Goal: Task Accomplishment & Management: Use online tool/utility

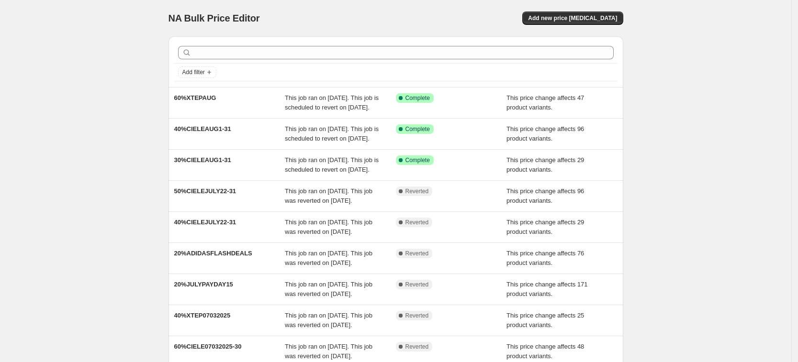
click at [725, 108] on div "NA Bulk Price Editor. This page is ready NA Bulk Price Editor Add new price [ME…" at bounding box center [395, 246] width 791 height 493
click at [700, 211] on div "NA Bulk Price Editor. This page is ready NA Bulk Price Editor Add new price [ME…" at bounding box center [395, 246] width 791 height 493
click at [600, 16] on span "Add new price [MEDICAL_DATA]" at bounding box center [572, 18] width 89 height 8
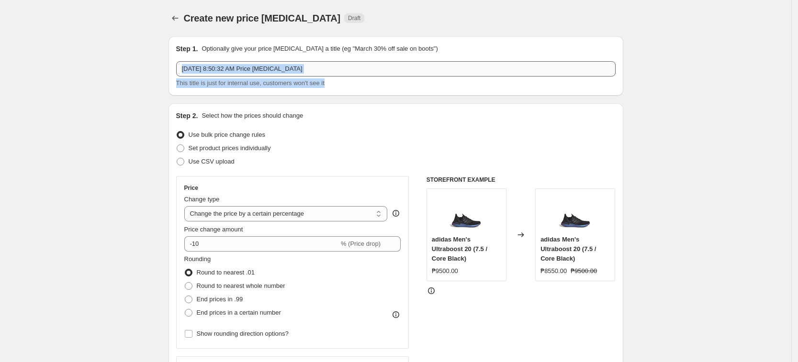
drag, startPoint x: 392, startPoint y: 77, endPoint x: 378, endPoint y: 76, distance: 13.9
click at [378, 76] on div "[DATE] 8:50:32 AM Price [MEDICAL_DATA] This title is just for internal use, cus…" at bounding box center [395, 74] width 439 height 27
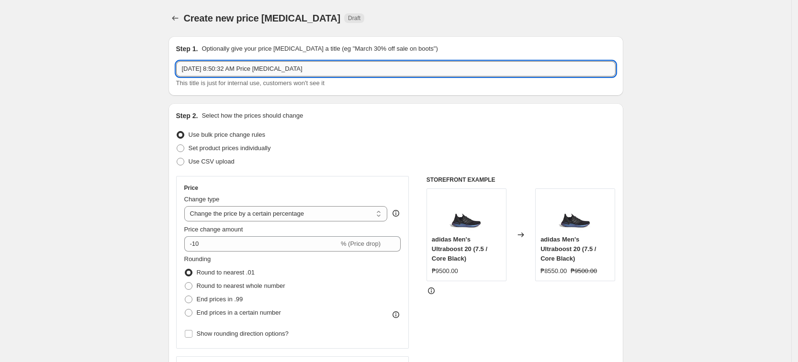
click at [373, 74] on input "[DATE] 8:50:32 AM Price [MEDICAL_DATA]" at bounding box center [395, 68] width 439 height 15
click at [375, 72] on input "[DATE] 8:50:32 AM Price [MEDICAL_DATA]" at bounding box center [395, 68] width 439 height 15
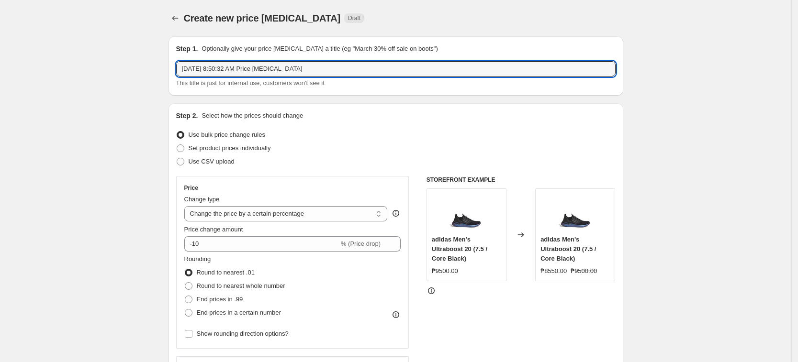
drag, startPoint x: 338, startPoint y: 68, endPoint x: 122, endPoint y: 57, distance: 215.6
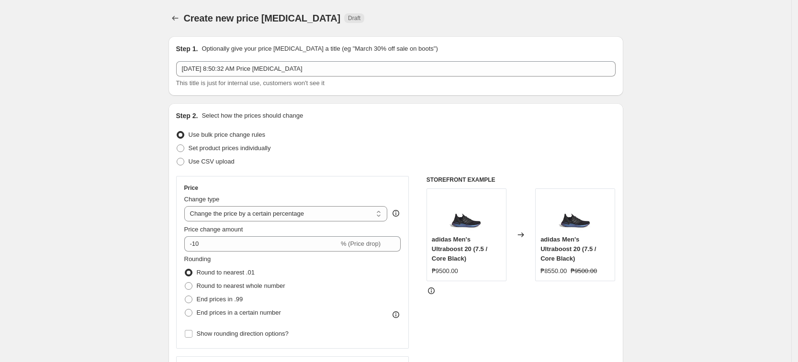
click at [356, 84] on div "This title is just for internal use, customers won't see it" at bounding box center [395, 83] width 439 height 10
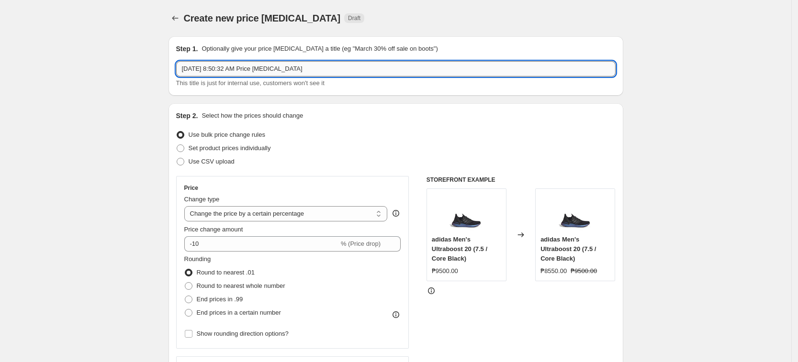
click at [355, 65] on input "[DATE] 8:50:32 AM Price [MEDICAL_DATA]" at bounding box center [395, 68] width 439 height 15
click at [346, 63] on input "[DATE] 8:50:32 AM Price [MEDICAL_DATA]" at bounding box center [395, 68] width 439 height 15
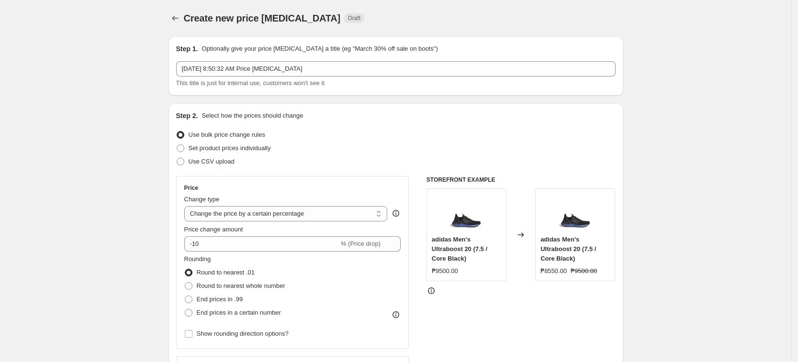
click at [503, 147] on div "Set product prices individually" at bounding box center [395, 148] width 439 height 13
click at [274, 213] on select "Change the price to a certain amount Change the price by a certain amount Chang…" at bounding box center [285, 213] width 203 height 15
click at [295, 170] on div "Step 2. Select how the prices should change Use bulk price change rules Set pro…" at bounding box center [395, 271] width 439 height 321
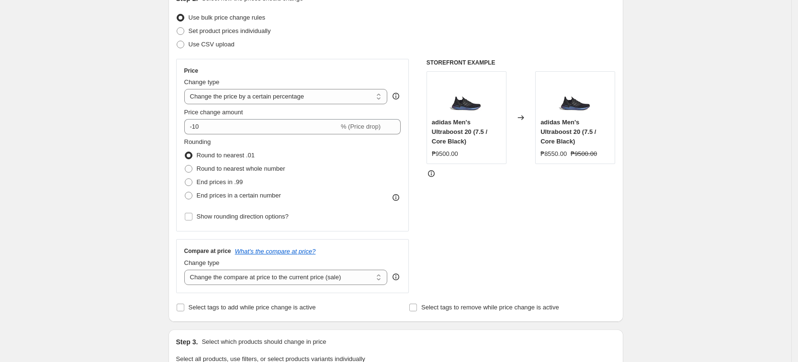
scroll to position [120, 0]
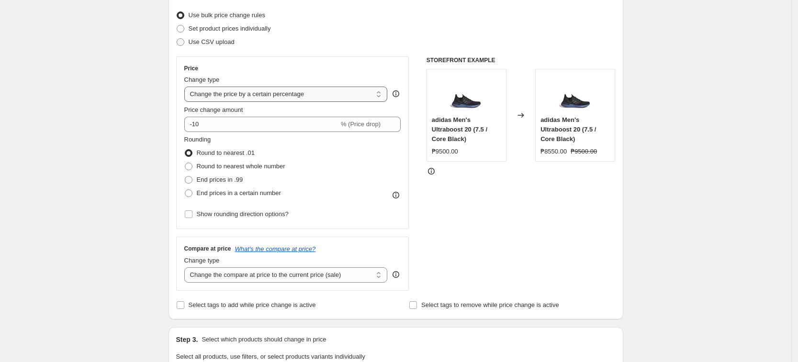
click at [283, 96] on select "Change the price to a certain amount Change the price by a certain amount Chang…" at bounding box center [285, 94] width 203 height 15
select select "pcap"
click at [187, 87] on select "Change the price to a certain amount Change the price by a certain amount Chang…" at bounding box center [285, 94] width 203 height 15
type input "-20"
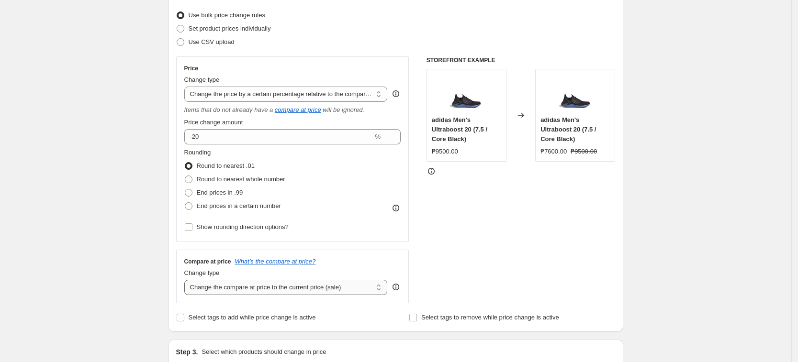
click at [233, 287] on select "Change the compare at price to the current price (sale) Change the compare at p…" at bounding box center [285, 287] width 203 height 15
click at [187, 280] on select "Change the compare at price to the current price (sale) Change the compare at p…" at bounding box center [285, 287] width 203 height 15
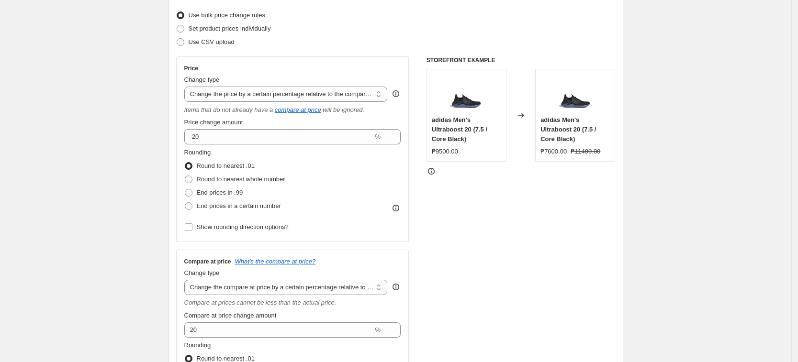
click at [523, 230] on div "STOREFRONT EXAMPLE adidas Men's Ultraboost 20 (7.5 / Core Black) ₱9500.00 Chang…" at bounding box center [520, 245] width 189 height 378
click at [288, 284] on select "Change the compare at price to the current price (sale) Change the compare at p…" at bounding box center [285, 287] width 203 height 15
select select "no_change"
click at [187, 280] on select "Change the compare at price to the current price (sale) Change the compare at p…" at bounding box center [285, 287] width 203 height 15
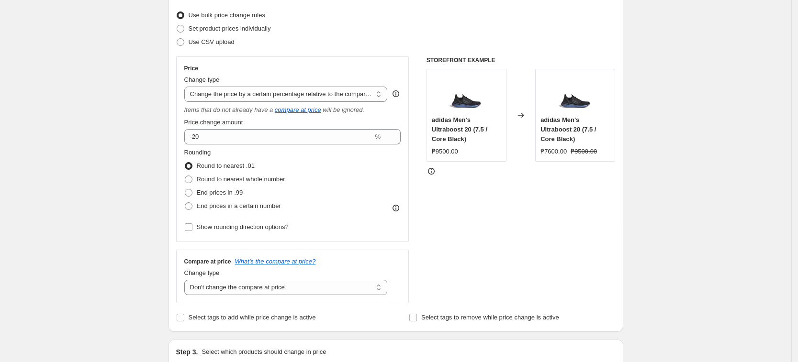
click at [433, 260] on div "STOREFRONT EXAMPLE adidas Men's Ultraboost 20 (7.5 / Core Black) ₱9500.00 Chang…" at bounding box center [520, 179] width 189 height 247
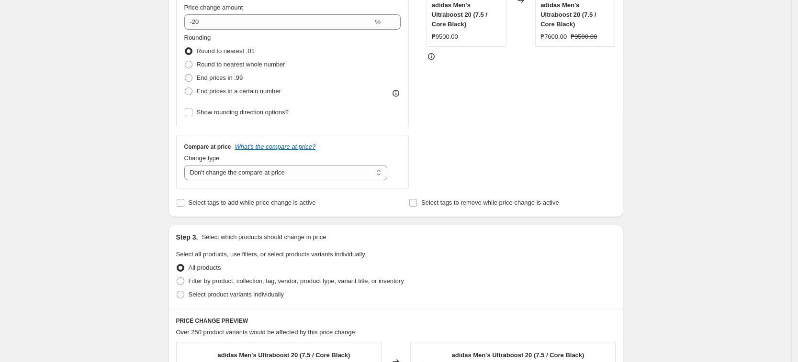
scroll to position [239, 0]
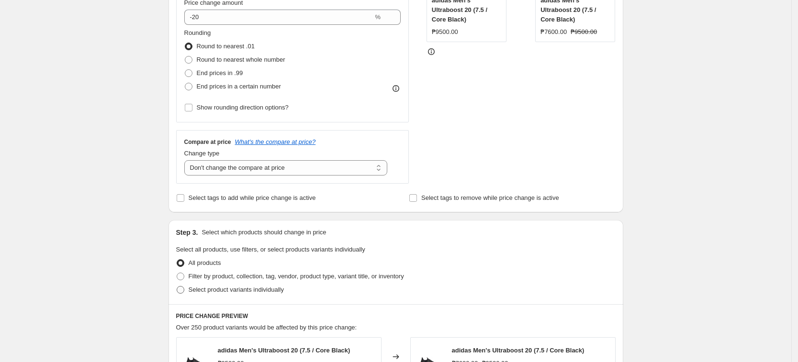
click at [221, 291] on span "Select product variants individually" at bounding box center [236, 289] width 95 height 7
click at [177, 287] on input "Select product variants individually" at bounding box center [177, 286] width 0 height 0
radio input "true"
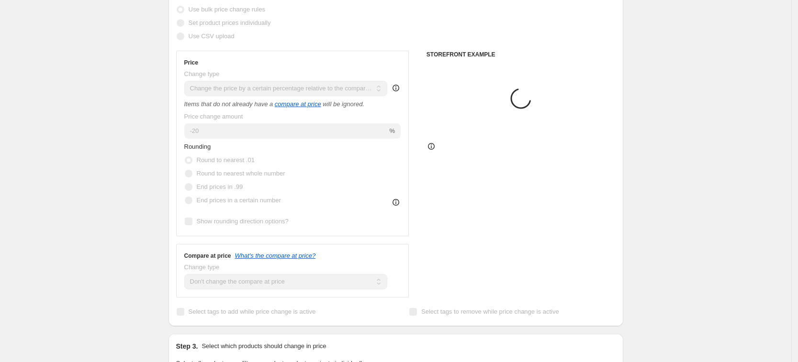
scroll to position [0, 0]
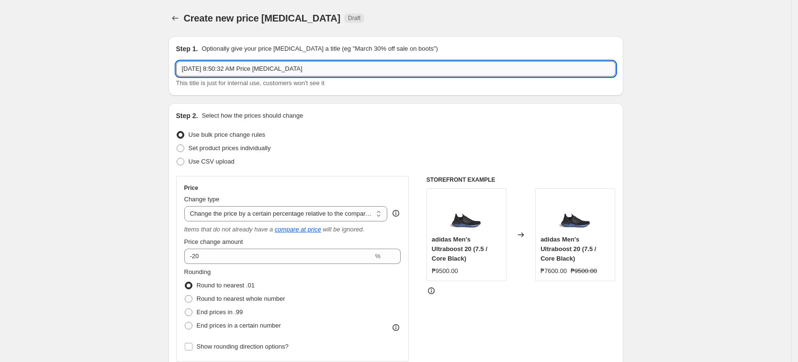
click at [283, 69] on input "[DATE] 8:50:32 AM Price [MEDICAL_DATA]" at bounding box center [395, 68] width 439 height 15
type input "[DATE] Saucony Markdown 20%"
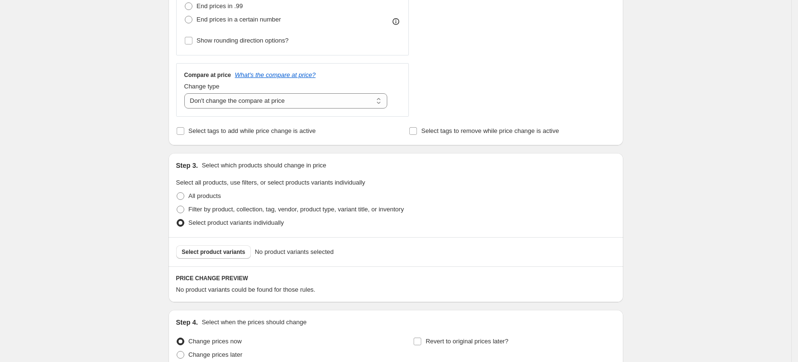
scroll to position [395, 0]
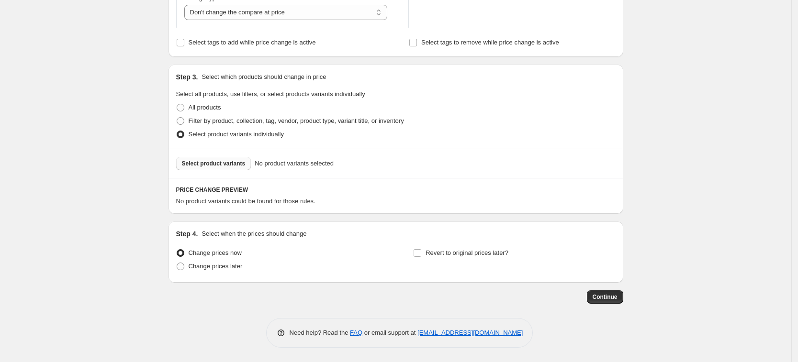
click at [215, 159] on button "Select product variants" at bounding box center [213, 163] width 75 height 13
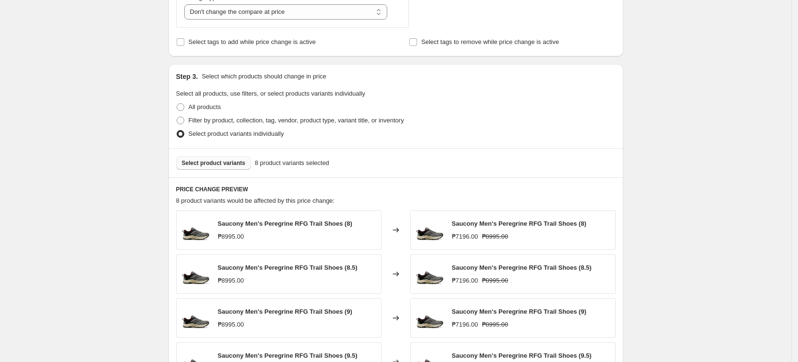
click at [209, 165] on span "Select product variants" at bounding box center [214, 163] width 64 height 8
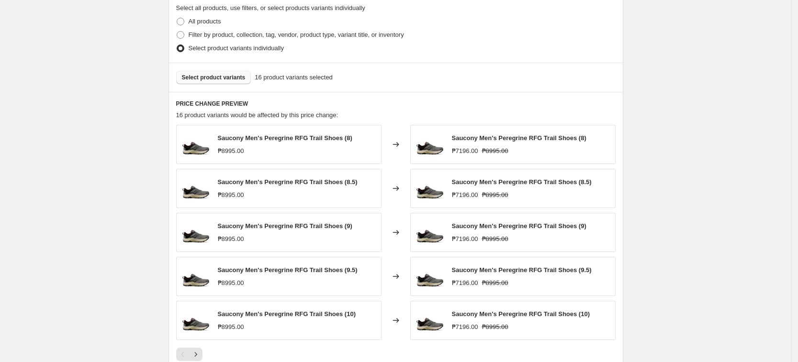
scroll to position [634, 0]
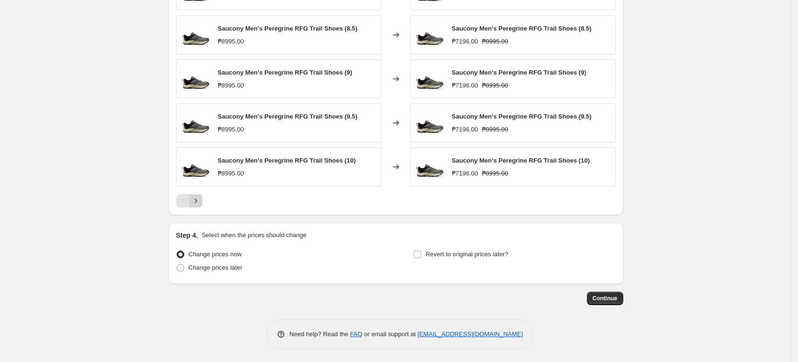
click at [194, 199] on icon "Next" at bounding box center [196, 201] width 10 height 10
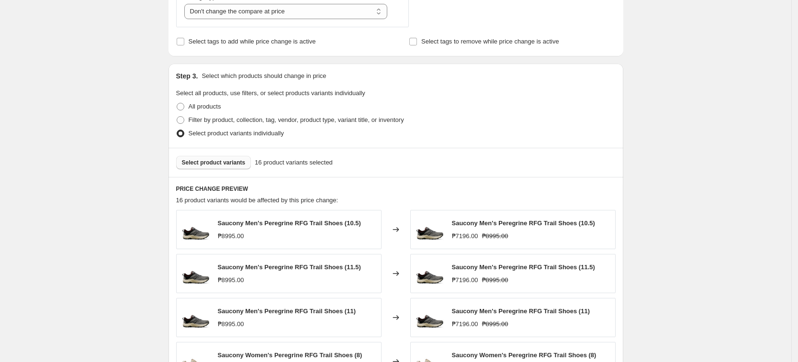
scroll to position [395, 0]
click at [221, 159] on button "Select product variants" at bounding box center [213, 162] width 75 height 13
click at [130, 235] on div "Create new price [MEDICAL_DATA]. This page is ready Create new price [MEDICAL_D…" at bounding box center [395, 104] width 791 height 998
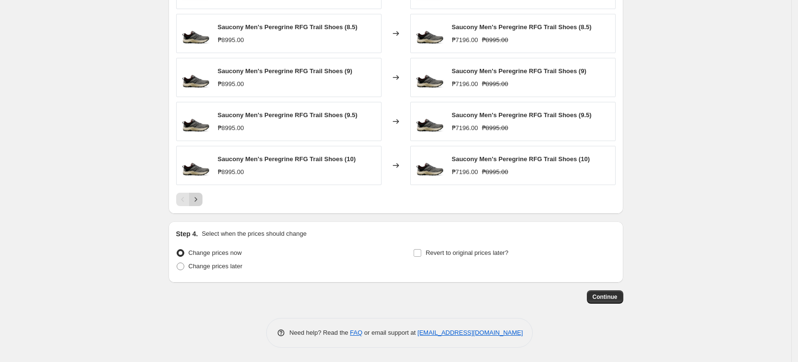
click at [199, 197] on icon "Next" at bounding box center [196, 200] width 10 height 10
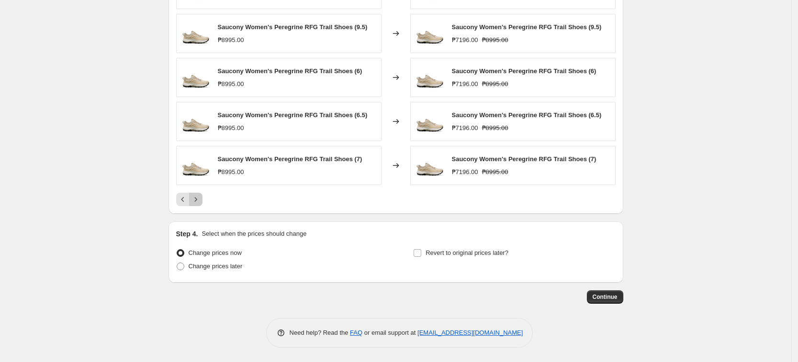
click at [199, 197] on icon "Next" at bounding box center [196, 200] width 10 height 10
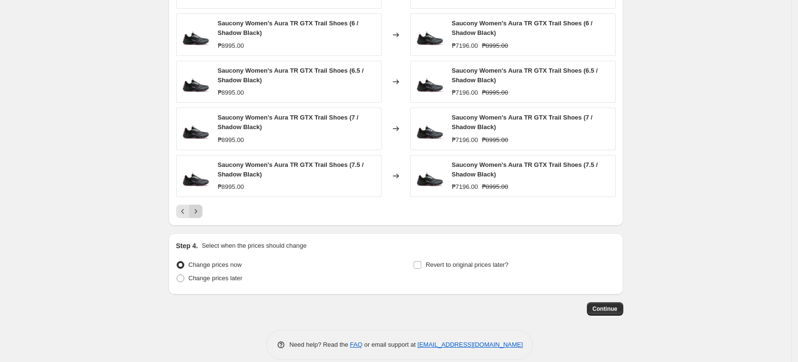
click at [199, 197] on div "Saucony Women's Aura TR GTX Trail Shoes (7.5 / Shadow Black) ₱8995.00" at bounding box center [278, 176] width 205 height 42
click at [199, 209] on icon "Next" at bounding box center [196, 212] width 10 height 10
click at [199, 209] on div "PRICE CHANGE PREVIEW 25 product variants would be affected by this price change…" at bounding box center [395, 80] width 455 height 289
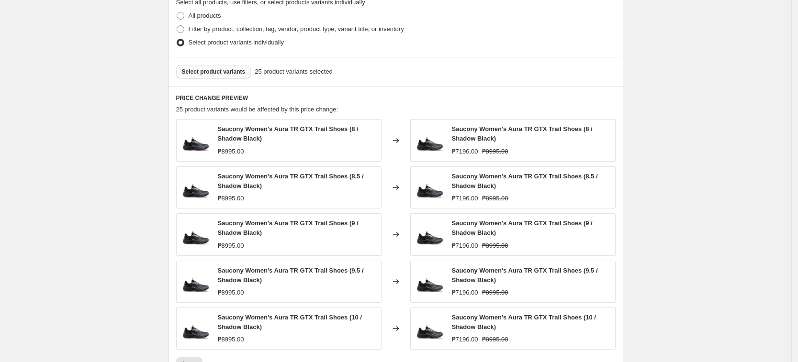
scroll to position [457, 0]
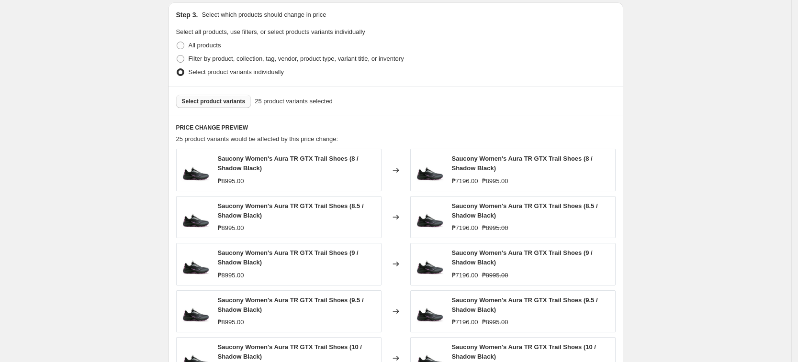
click at [238, 98] on span "Select product variants" at bounding box center [214, 102] width 64 height 8
click at [219, 101] on span "Select product variants" at bounding box center [214, 102] width 64 height 8
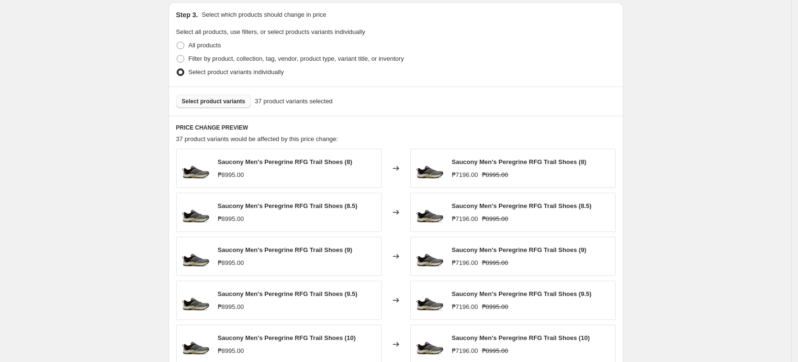
click at [199, 101] on span "Select product variants" at bounding box center [214, 102] width 64 height 8
click at [143, 202] on div "Create new price [MEDICAL_DATA]. This page is ready Create new price [MEDICAL_D…" at bounding box center [395, 42] width 791 height 998
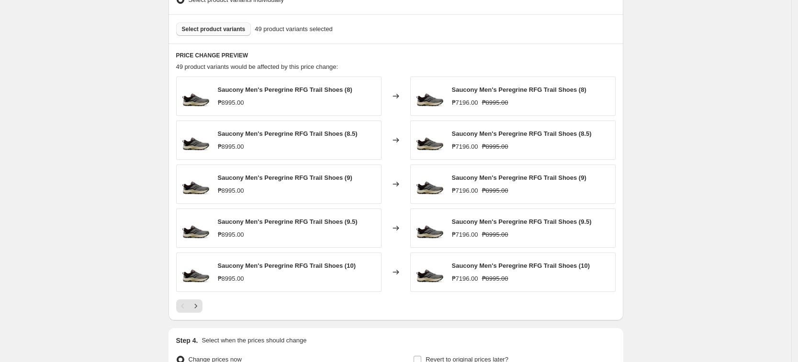
scroll to position [577, 0]
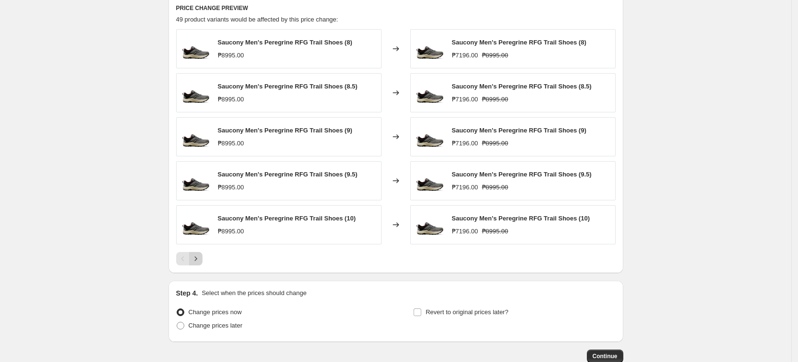
click at [201, 264] on button "Next" at bounding box center [195, 258] width 13 height 13
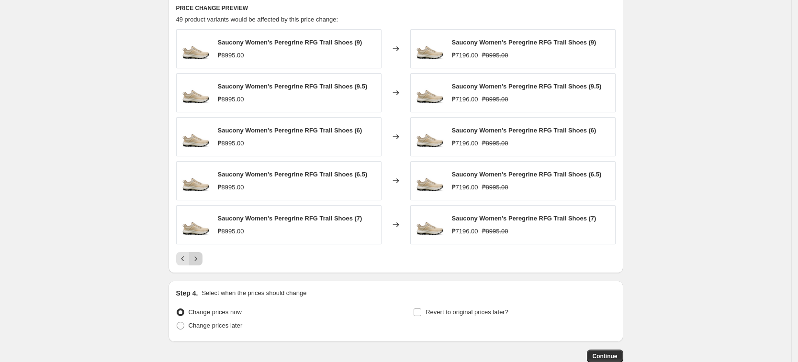
click at [201, 264] on button "Next" at bounding box center [195, 258] width 13 height 13
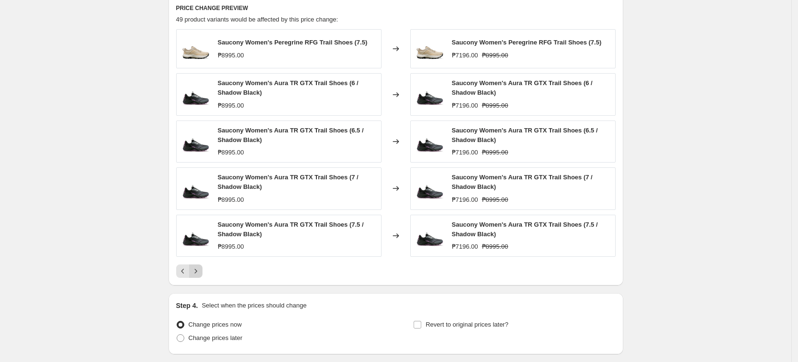
click at [201, 264] on div "Saucony Women's Peregrine RFG Trail Shoes (7.5) ₱8995.00 Changed to Saucony Wom…" at bounding box center [395, 153] width 439 height 249
click at [195, 270] on icon "Next" at bounding box center [196, 272] width 10 height 10
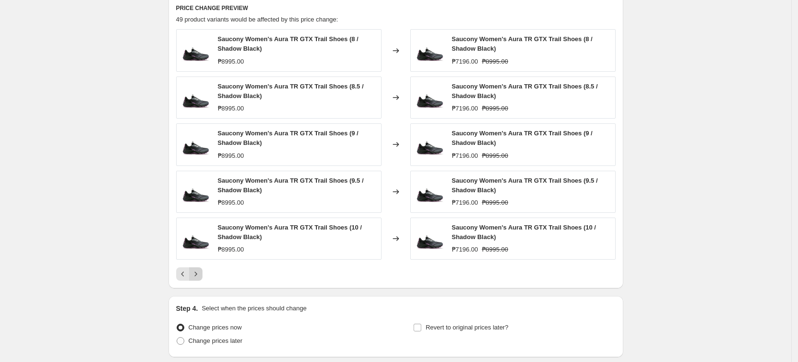
click at [196, 277] on icon "Next" at bounding box center [196, 274] width 10 height 10
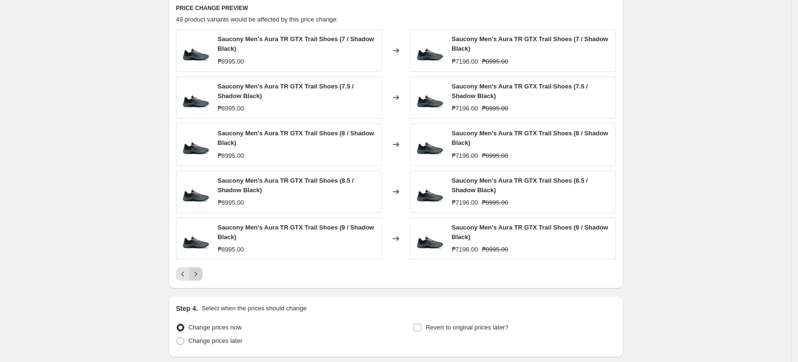
click at [200, 277] on icon "Next" at bounding box center [196, 274] width 10 height 10
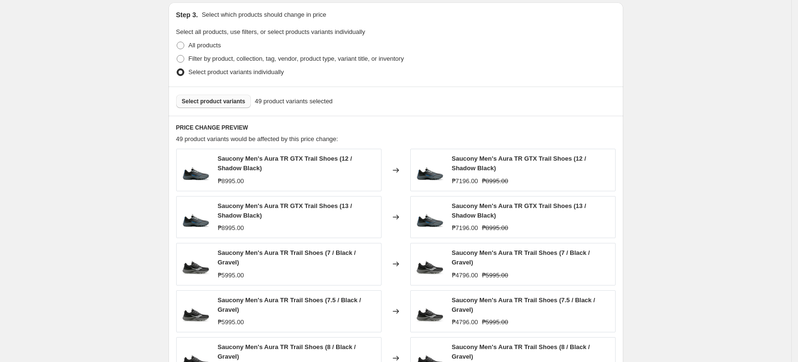
click at [221, 104] on span "Select product variants" at bounding box center [214, 102] width 64 height 8
click at [189, 97] on button "Select product variants" at bounding box center [213, 101] width 75 height 13
click at [632, 196] on div "Create new price [MEDICAL_DATA]. This page is ready Create new price [MEDICAL_D…" at bounding box center [396, 49] width 478 height 1013
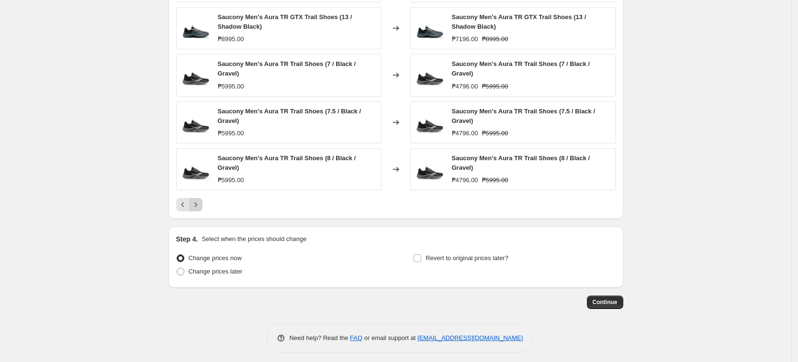
click at [200, 200] on icon "Next" at bounding box center [196, 205] width 10 height 10
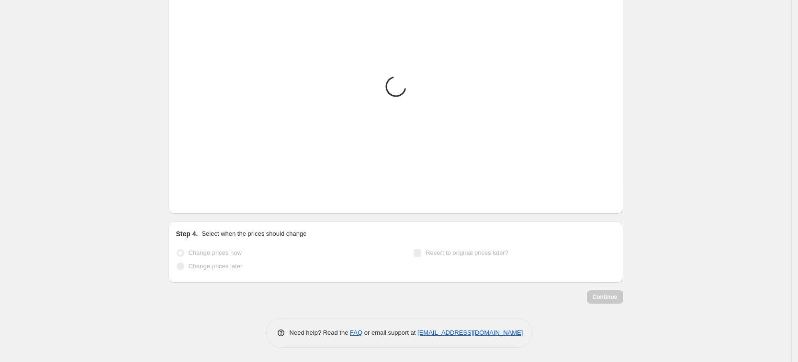
scroll to position [646, 0]
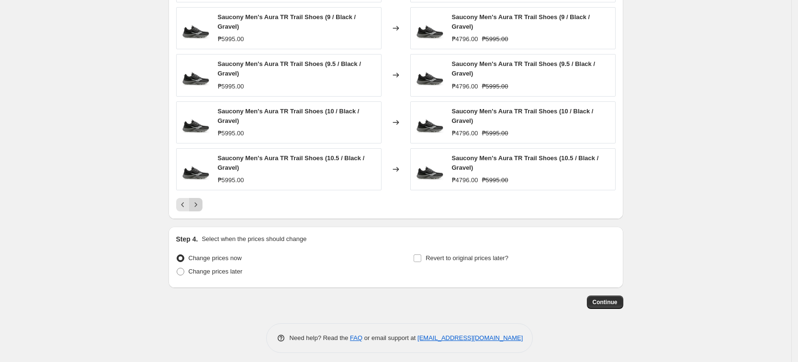
click at [200, 201] on icon "Next" at bounding box center [196, 205] width 10 height 10
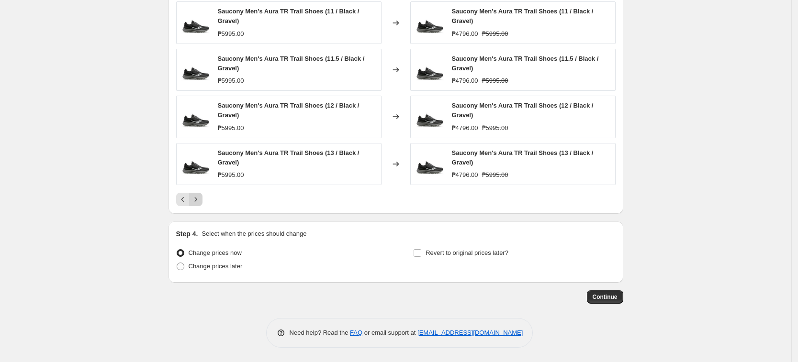
scroll to position [605, 0]
click at [200, 201] on div "Pagination" at bounding box center [195, 199] width 13 height 13
click at [200, 200] on div "Pagination" at bounding box center [195, 199] width 13 height 13
click at [184, 200] on icon "Previous" at bounding box center [183, 200] width 10 height 10
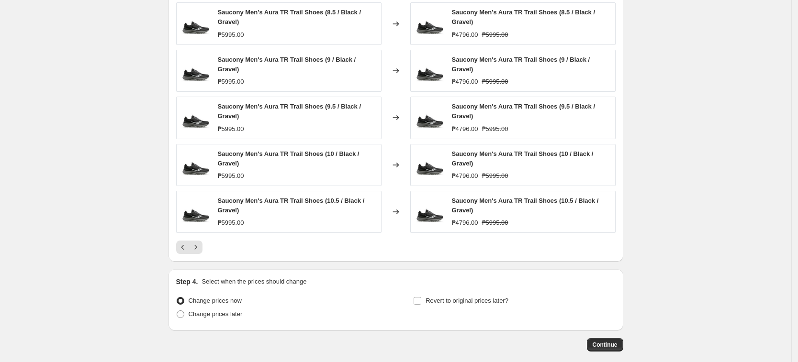
scroll to position [649, 0]
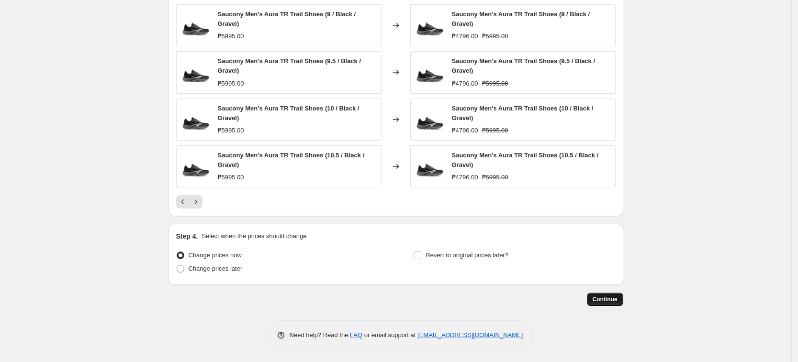
click at [605, 296] on span "Continue" at bounding box center [604, 300] width 25 height 8
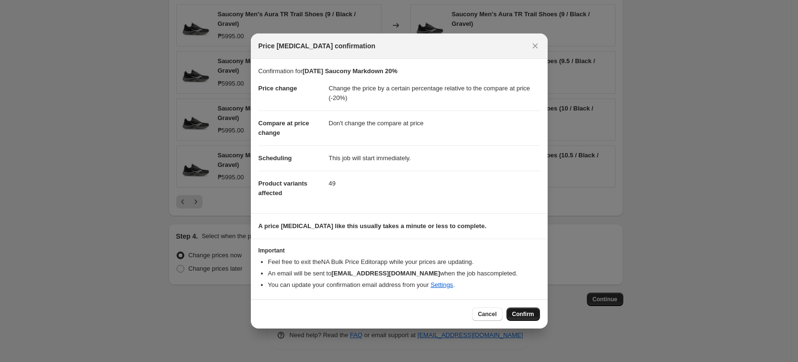
click at [532, 317] on span "Confirm" at bounding box center [523, 315] width 22 height 8
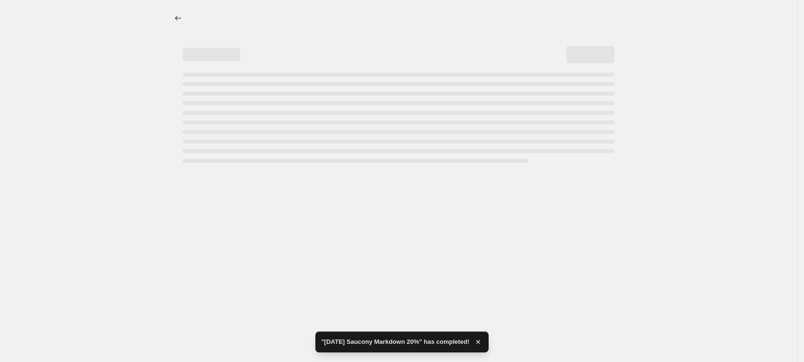
select select "pcap"
select select "no_change"
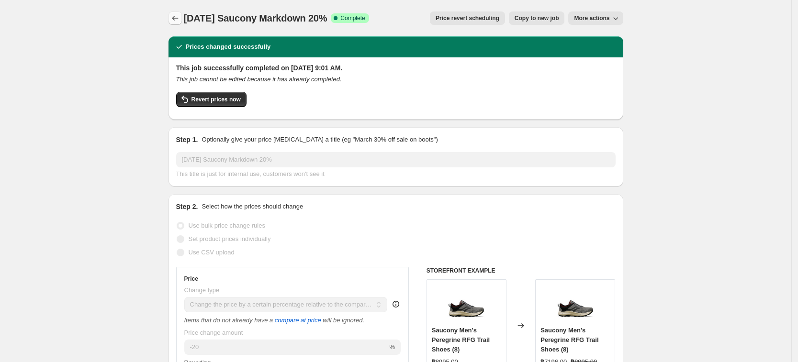
click at [182, 17] on button "Price change jobs" at bounding box center [174, 17] width 13 height 13
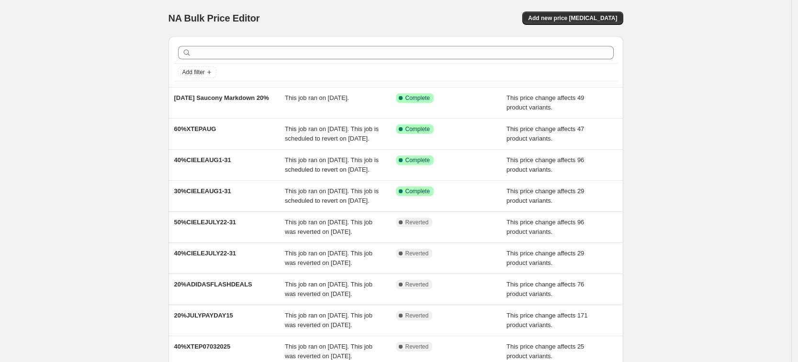
click at [40, 144] on div "NA Bulk Price Editor. This page is ready NA Bulk Price Editor Add new price [ME…" at bounding box center [395, 246] width 791 height 493
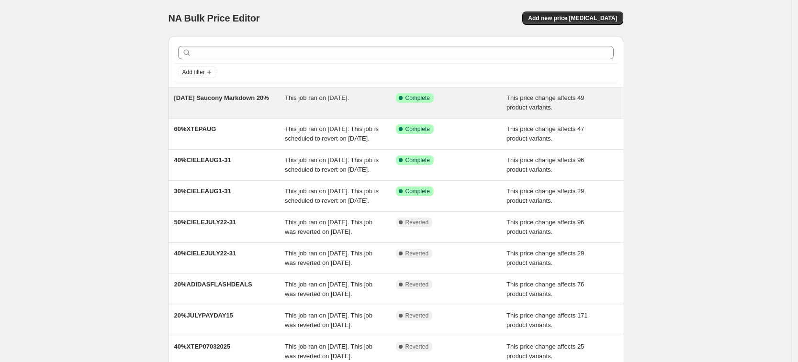
drag, startPoint x: 142, startPoint y: 87, endPoint x: 184, endPoint y: 91, distance: 42.3
click at [173, 89] on div "NA Bulk Price Editor. This page is ready NA Bulk Price Editor Add new price [ME…" at bounding box center [395, 246] width 791 height 493
drag, startPoint x: 184, startPoint y: 91, endPoint x: 224, endPoint y: 94, distance: 40.3
click at [224, 94] on div "[DATE] Saucony Markdown 20% This job ran on [DATE]. Success Complete Complete T…" at bounding box center [395, 103] width 455 height 31
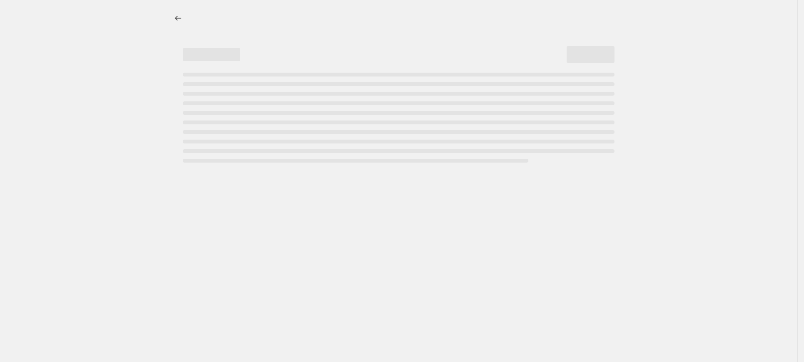
click at [236, 97] on div "Page loading" at bounding box center [399, 118] width 432 height 90
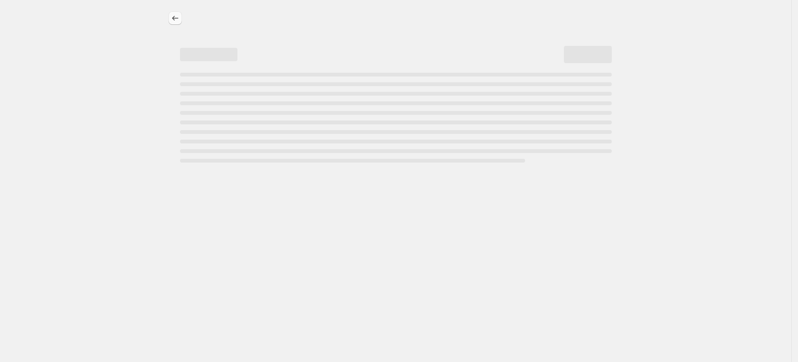
select select "pcap"
select select "no_change"
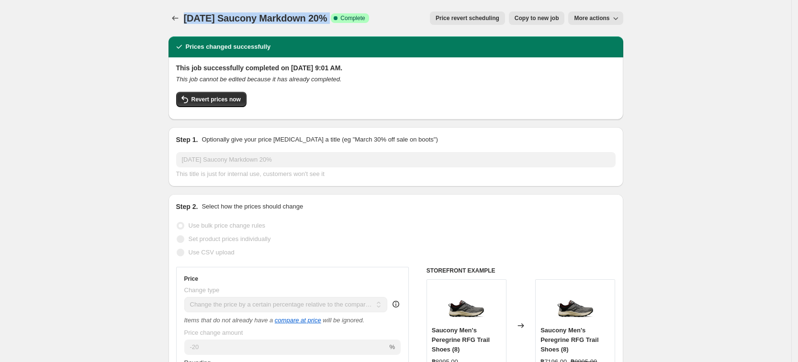
drag, startPoint x: 189, startPoint y: 14, endPoint x: 360, endPoint y: 16, distance: 171.8
click at [360, 16] on div "[DATE] Saucony Markdown 20% Success Complete Complete" at bounding box center [276, 17] width 185 height 13
copy div "[DATE] Saucony Markdown 20% Success Complete"
click at [175, 14] on icon "Price change jobs" at bounding box center [175, 18] width 10 height 10
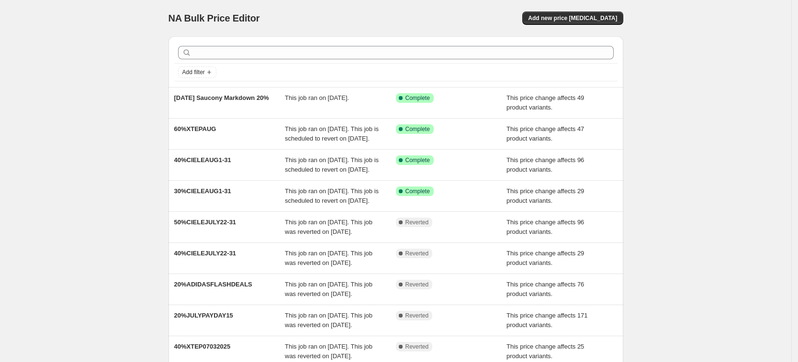
click at [610, 25] on div "NA Bulk Price Editor. This page is ready NA Bulk Price Editor Add new price [ME…" at bounding box center [395, 18] width 455 height 36
click at [607, 17] on span "Add new price [MEDICAL_DATA]" at bounding box center [572, 18] width 89 height 8
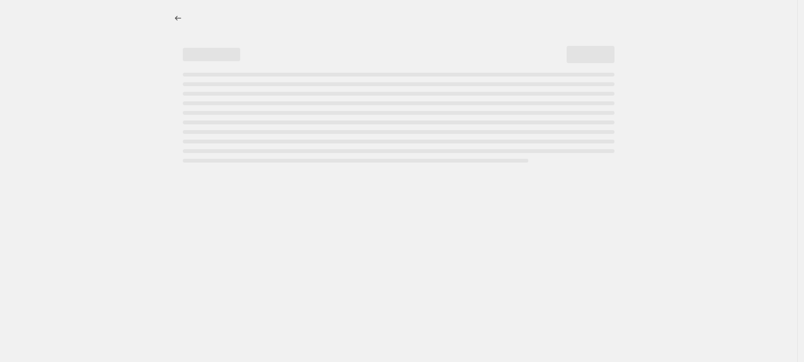
select select "percentage"
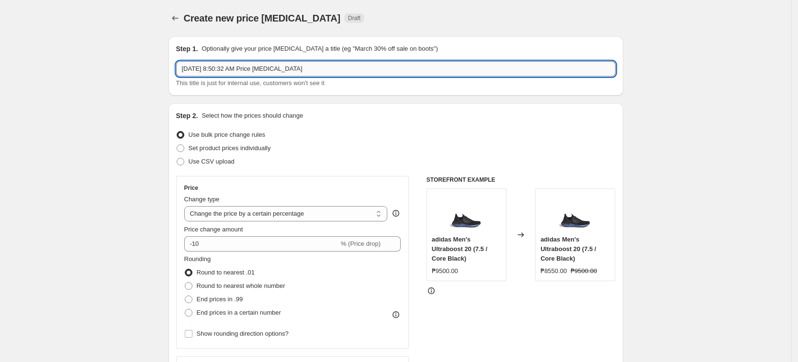
click at [256, 71] on input "[DATE] 8:50:32 AM Price [MEDICAL_DATA]" at bounding box center [395, 68] width 439 height 15
paste input "6, 2025 Saucony Markdown 20% Success Complete"
paste input "text"
click at [281, 69] on input "[DATE] Saucony Markdown 20%" at bounding box center [395, 68] width 439 height 15
type input "[DATE] Saucony Markdown 40%"
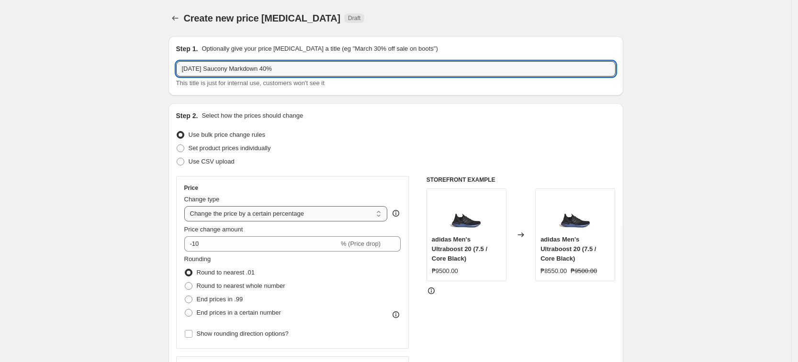
drag, startPoint x: 223, startPoint y: 214, endPoint x: 226, endPoint y: 220, distance: 6.2
click at [223, 214] on select "Change the price to a certain amount Change the price by a certain amount Chang…" at bounding box center [285, 213] width 203 height 15
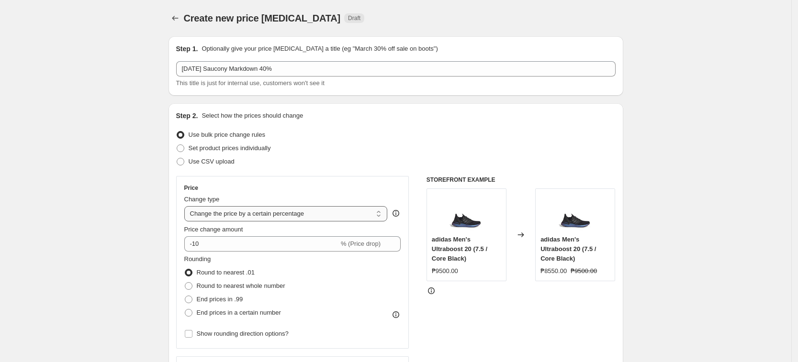
select select "pcap"
click at [187, 206] on select "Change the price to a certain amount Change the price by a certain amount Chang…" at bounding box center [285, 213] width 203 height 15
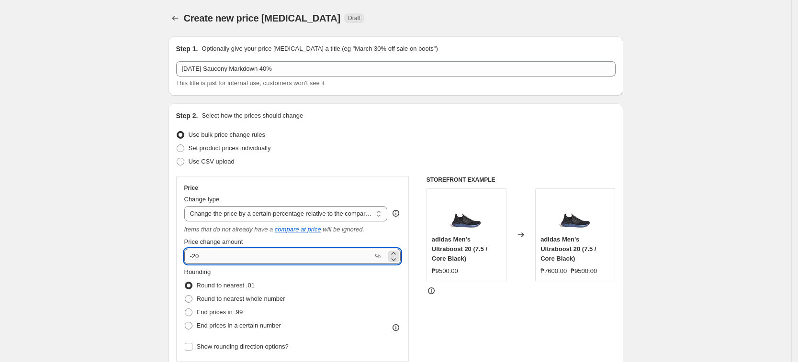
click at [197, 257] on input "-20" at bounding box center [278, 256] width 189 height 15
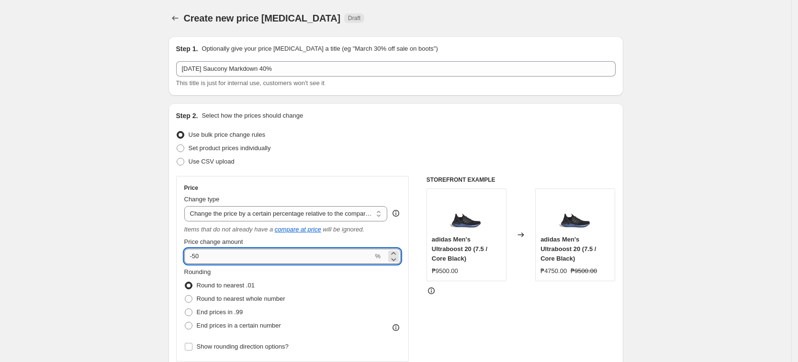
click at [206, 256] on input "-50" at bounding box center [278, 256] width 189 height 15
type input "-5"
type input "-40"
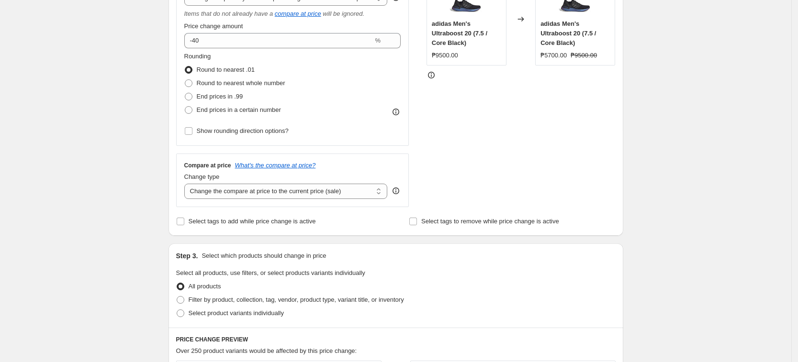
scroll to position [239, 0]
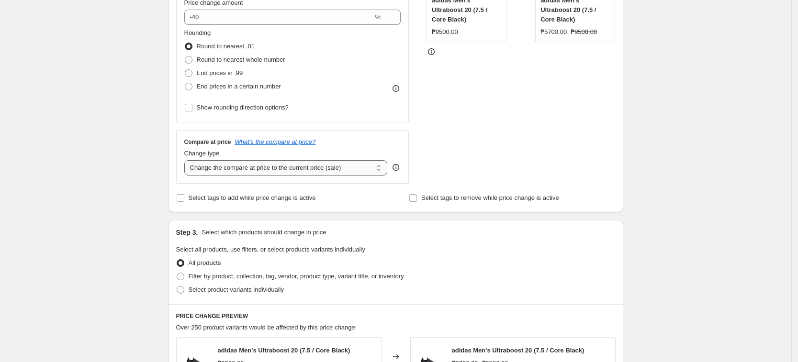
click at [247, 166] on select "Change the compare at price to the current price (sale) Change the compare at p…" at bounding box center [285, 167] width 203 height 15
click at [187, 160] on select "Change the compare at price to the current price (sale) Change the compare at p…" at bounding box center [285, 167] width 203 height 15
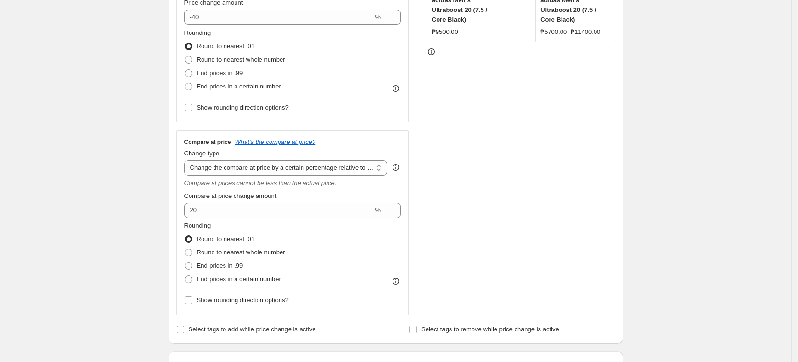
click at [126, 223] on div "Create new price [MEDICAL_DATA]. This page is ready Create new price [MEDICAL_D…" at bounding box center [395, 311] width 791 height 1101
click at [286, 176] on select "Change the compare at price to the current price (sale) Change the compare at p…" at bounding box center [285, 167] width 203 height 15
select select "no_change"
click at [187, 160] on select "Change the compare at price to the current price (sale) Change the compare at p…" at bounding box center [285, 167] width 203 height 15
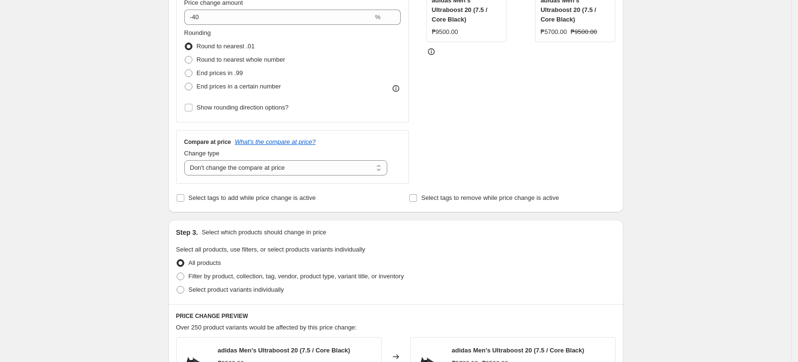
click at [141, 228] on div "Create new price [MEDICAL_DATA]. This page is ready Create new price [MEDICAL_D…" at bounding box center [395, 245] width 791 height 969
click at [226, 292] on span "Select product variants individually" at bounding box center [236, 289] width 95 height 7
click at [177, 287] on input "Select product variants individually" at bounding box center [177, 286] width 0 height 0
radio input "true"
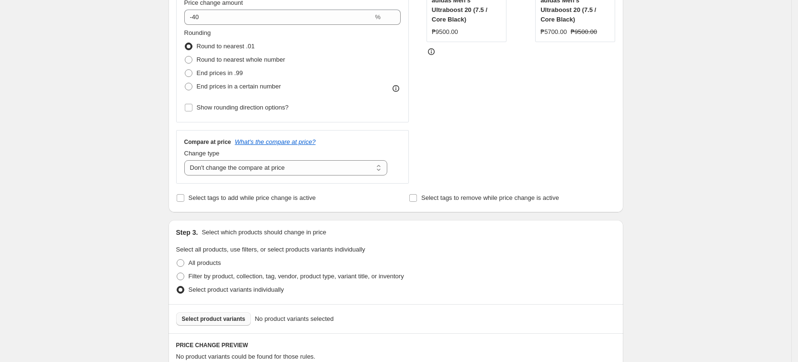
click at [218, 318] on span "Select product variants" at bounding box center [214, 319] width 64 height 8
click at [139, 172] on div "Create new price [MEDICAL_DATA]. This page is ready Create new price [MEDICAL_D…" at bounding box center [395, 267] width 791 height 1013
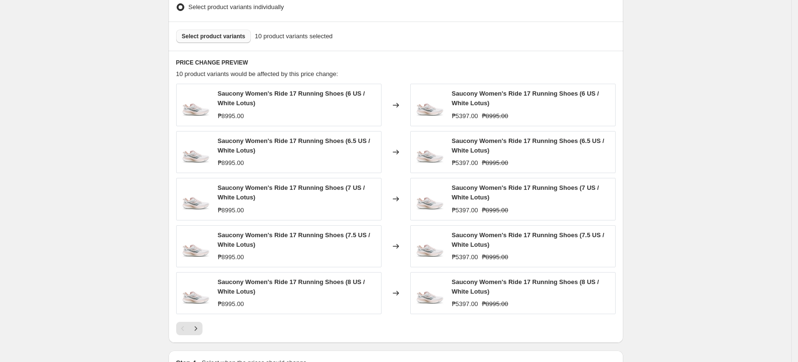
scroll to position [538, 0]
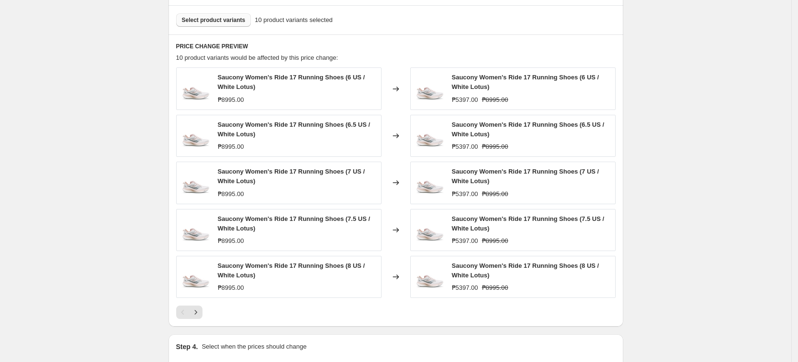
click at [230, 23] on span "Select product variants" at bounding box center [214, 20] width 64 height 8
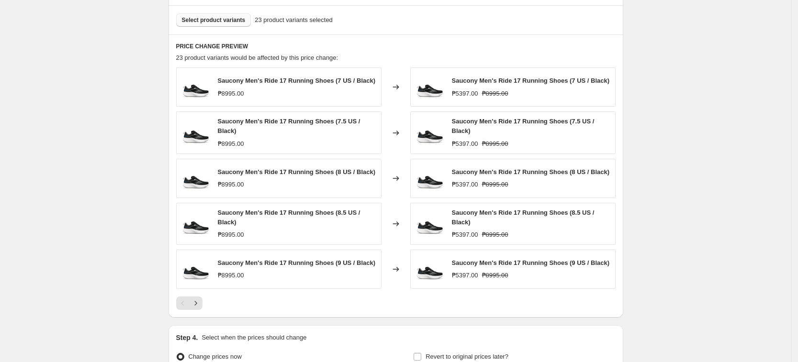
click at [200, 26] on button "Select product variants" at bounding box center [213, 19] width 75 height 13
click at [247, 13] on button "Select product variants" at bounding box center [213, 19] width 75 height 13
click at [244, 15] on button "Select product variants" at bounding box center [213, 19] width 75 height 13
click at [211, 26] on button "Select product variants" at bounding box center [213, 19] width 75 height 13
click at [222, 23] on span "Select product variants" at bounding box center [214, 20] width 64 height 8
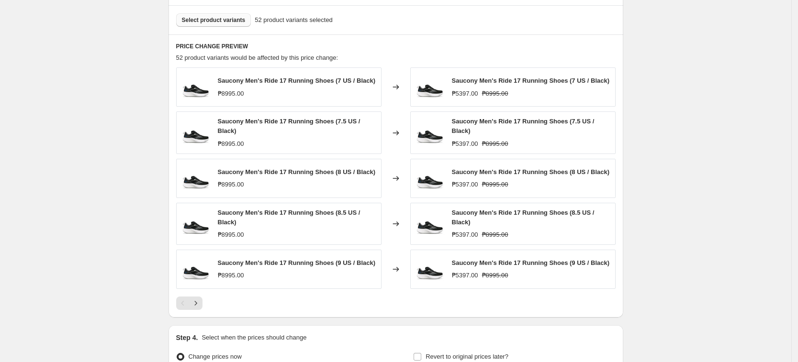
click at [192, 21] on span "Select product variants" at bounding box center [214, 20] width 64 height 8
drag, startPoint x: 222, startPoint y: 8, endPoint x: 216, endPoint y: 22, distance: 14.6
click at [221, 8] on div "Select product variants 62 product variants selected" at bounding box center [395, 19] width 455 height 29
click at [216, 22] on span "Select product variants" at bounding box center [214, 20] width 64 height 8
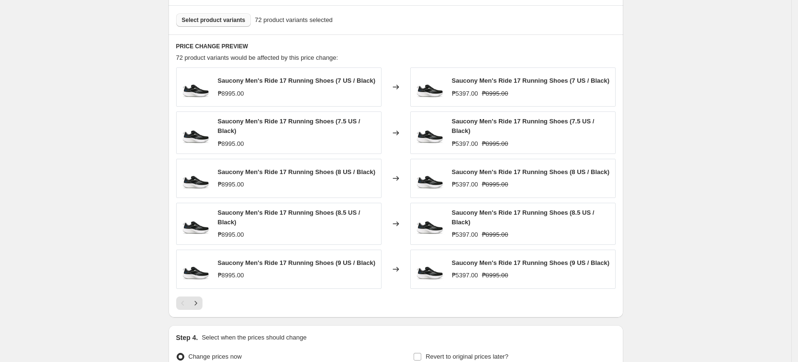
click at [220, 23] on span "Select product variants" at bounding box center [214, 20] width 64 height 8
click at [226, 22] on span "Select product variants" at bounding box center [214, 20] width 64 height 8
click at [209, 22] on span "Select product variants" at bounding box center [214, 20] width 64 height 8
click at [204, 25] on button "Select product variants" at bounding box center [213, 19] width 75 height 13
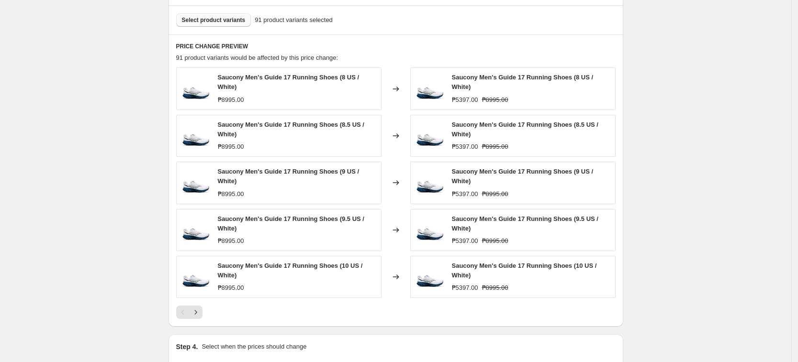
click at [216, 23] on span "Select product variants" at bounding box center [214, 20] width 64 height 8
click at [180, 24] on button "Select product variants" at bounding box center [213, 19] width 75 height 13
click at [221, 23] on span "Select product variants" at bounding box center [214, 20] width 64 height 8
click at [222, 26] on button "Select product variants" at bounding box center [213, 19] width 75 height 13
click at [242, 18] on span "Select product variants" at bounding box center [214, 20] width 64 height 8
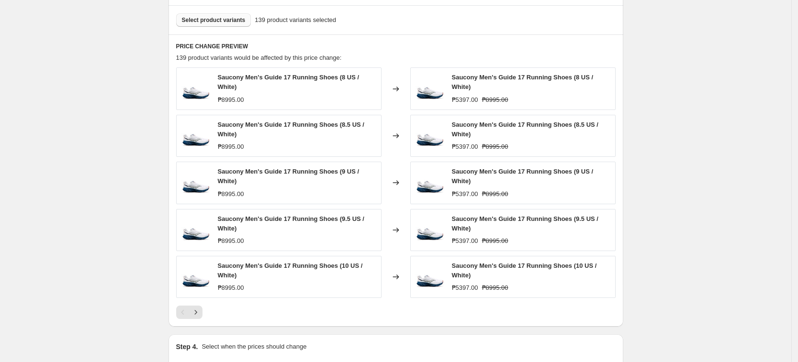
click at [222, 23] on span "Select product variants" at bounding box center [214, 20] width 64 height 8
click at [203, 23] on span "Select product variants" at bounding box center [214, 20] width 64 height 8
click at [212, 20] on span "Select product variants" at bounding box center [214, 20] width 64 height 8
click at [230, 27] on div "Select product variants 163 product variants selected" at bounding box center [395, 19] width 455 height 29
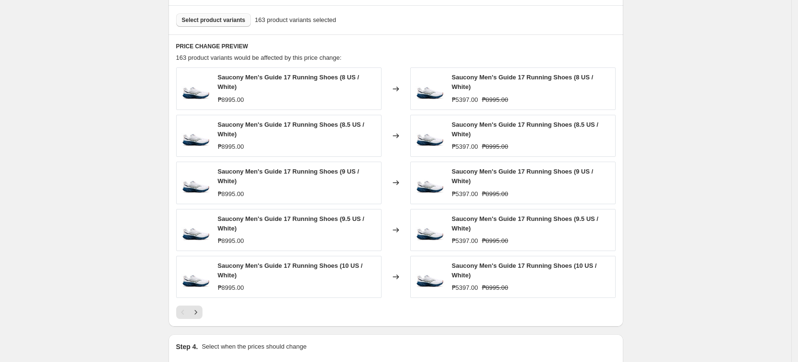
click at [229, 21] on span "Select product variants" at bounding box center [214, 20] width 64 height 8
click at [203, 17] on span "Select product variants" at bounding box center [214, 20] width 64 height 8
click at [198, 22] on span "Select product variants" at bounding box center [214, 20] width 64 height 8
click at [239, 20] on span "Select product variants" at bounding box center [214, 20] width 64 height 8
click at [219, 21] on span "Select product variants" at bounding box center [214, 20] width 64 height 8
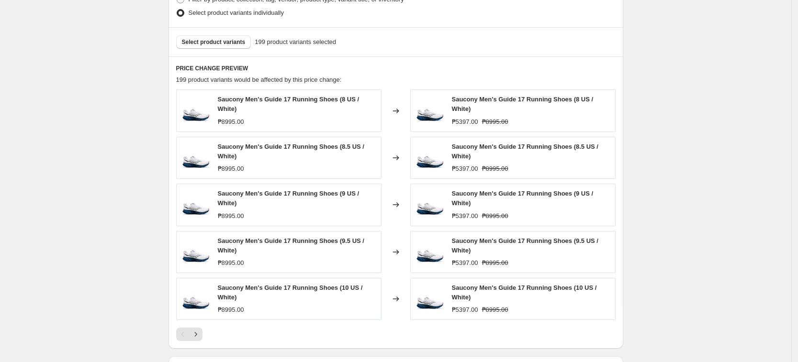
click at [229, 35] on div "Select product variants 199 product variants selected" at bounding box center [395, 41] width 455 height 29
click at [231, 38] on button "Select product variants" at bounding box center [213, 41] width 75 height 13
click at [199, 41] on span "Select product variants" at bounding box center [214, 42] width 64 height 8
click at [221, 52] on div "Select product variants 217 product variants selected" at bounding box center [395, 41] width 455 height 29
click at [219, 44] on span "Select product variants" at bounding box center [214, 42] width 64 height 8
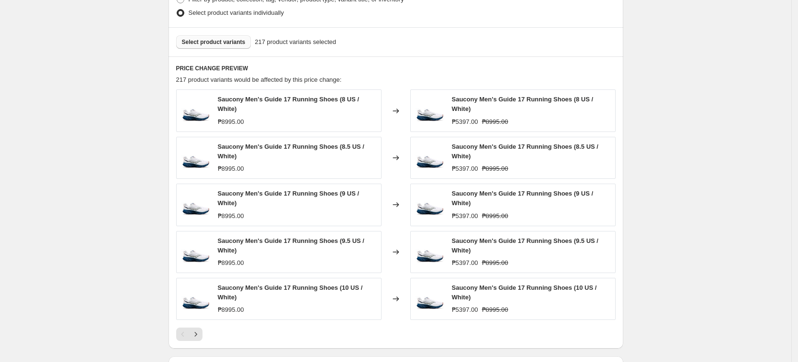
click at [221, 36] on button "Select product variants" at bounding box center [213, 41] width 75 height 13
click at [231, 39] on span "Select product variants" at bounding box center [214, 42] width 64 height 8
click at [219, 43] on span "Select product variants" at bounding box center [214, 42] width 64 height 8
click at [200, 44] on span "Select product variants" at bounding box center [214, 42] width 64 height 8
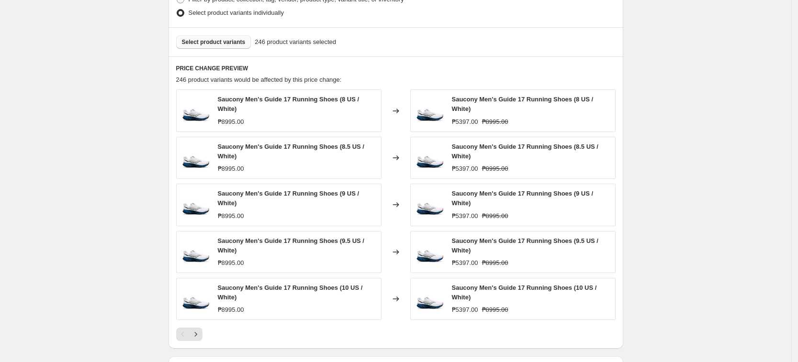
click at [213, 46] on button "Select product variants" at bounding box center [213, 41] width 75 height 13
click at [244, 40] on button "Select product variants" at bounding box center [213, 41] width 75 height 13
click at [187, 44] on span "Select product variants" at bounding box center [214, 42] width 64 height 8
click at [216, 41] on span "Select product variants" at bounding box center [214, 42] width 64 height 8
drag, startPoint x: 696, startPoint y: 198, endPoint x: 596, endPoint y: 226, distance: 103.8
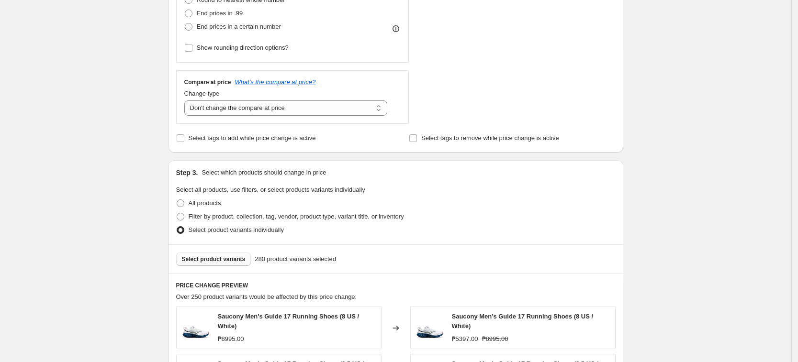
scroll to position [652, 0]
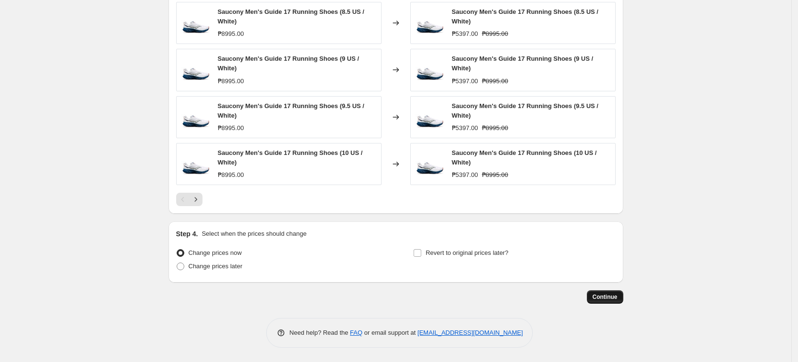
click at [605, 295] on span "Continue" at bounding box center [604, 297] width 25 height 8
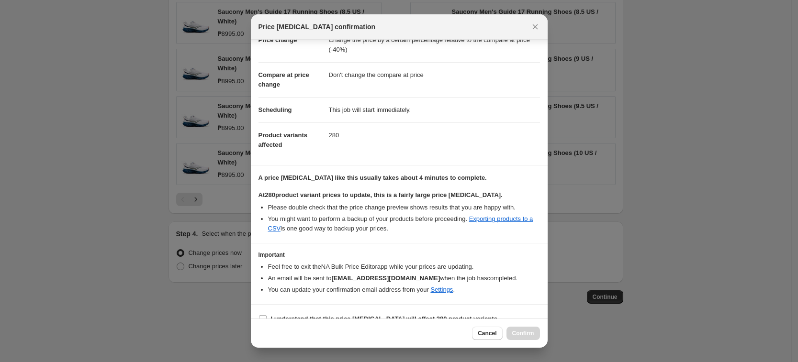
scroll to position [44, 0]
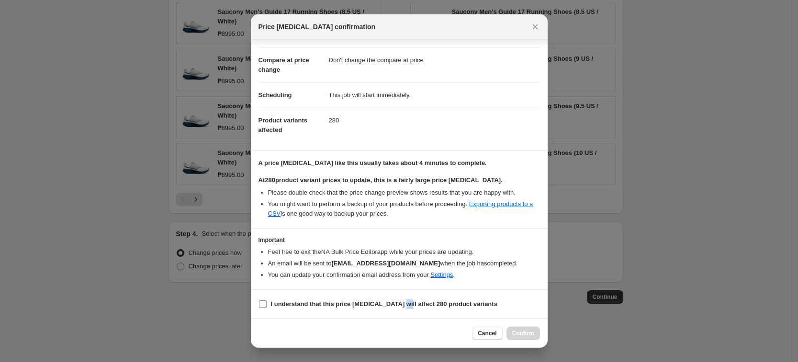
click at [400, 309] on label "I understand that this price [MEDICAL_DATA] will affect 280 product variants" at bounding box center [377, 304] width 239 height 13
click at [424, 295] on section "I understand that this price [MEDICAL_DATA] will affect 280 product variants" at bounding box center [399, 304] width 297 height 29
click at [451, 305] on b "I understand that this price [MEDICAL_DATA] will affect 280 product variants" at bounding box center [384, 303] width 226 height 7
click at [460, 304] on b "I understand that this price [MEDICAL_DATA] will affect 280 product variants" at bounding box center [384, 303] width 226 height 7
click at [267, 304] on input "I understand that this price [MEDICAL_DATA] will affect 280 product variants" at bounding box center [263, 304] width 8 height 8
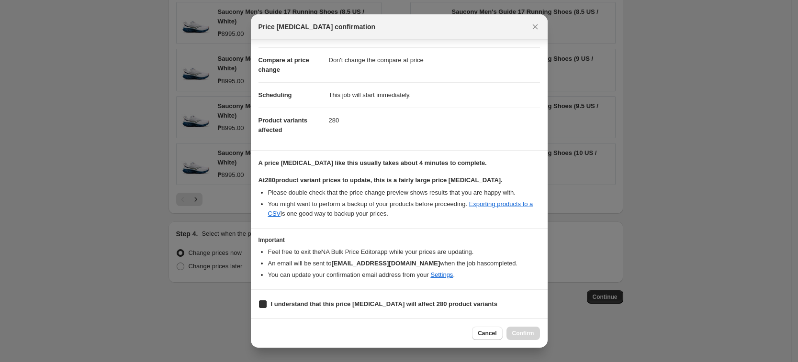
checkbox input "true"
click at [520, 331] on span "Confirm" at bounding box center [523, 334] width 22 height 8
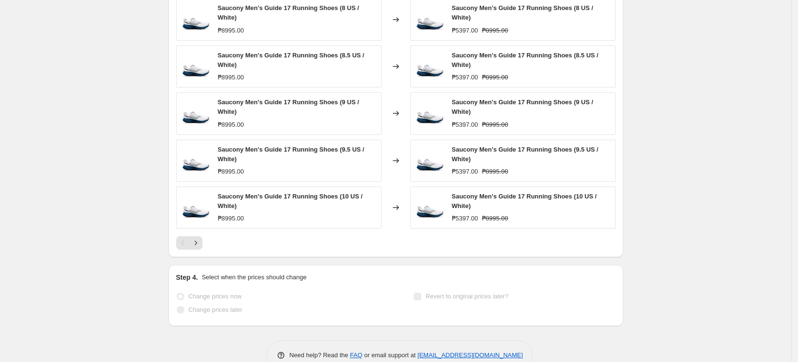
scroll to position [677, 0]
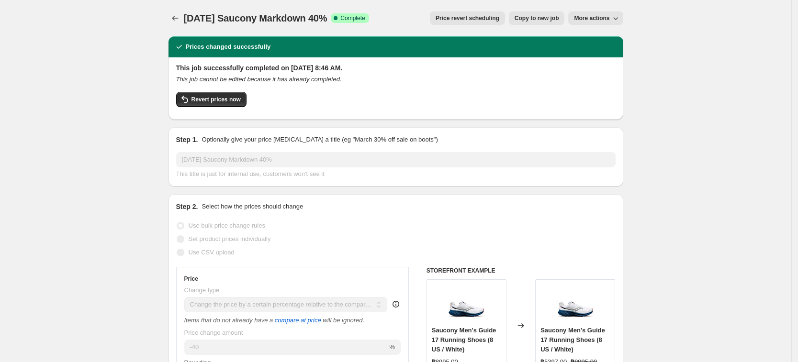
select select "pcap"
select select "no_change"
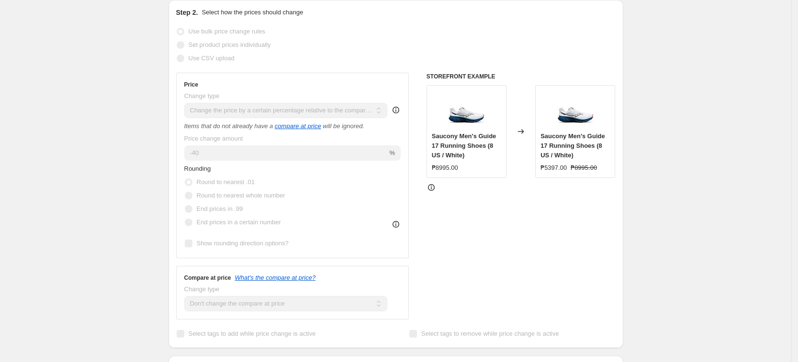
scroll to position [359, 0]
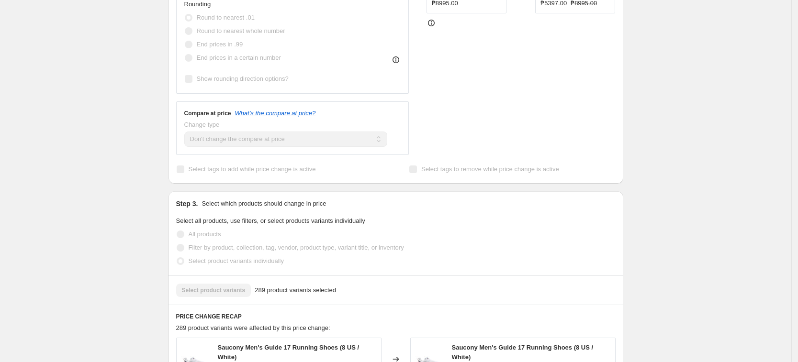
click at [91, 120] on div "Aug 16, 2025 Saucony Markdown 40%. This page is ready Aug 16, 2025 Saucony Mark…" at bounding box center [395, 182] width 791 height 1083
